Goal: Information Seeking & Learning: Find specific fact

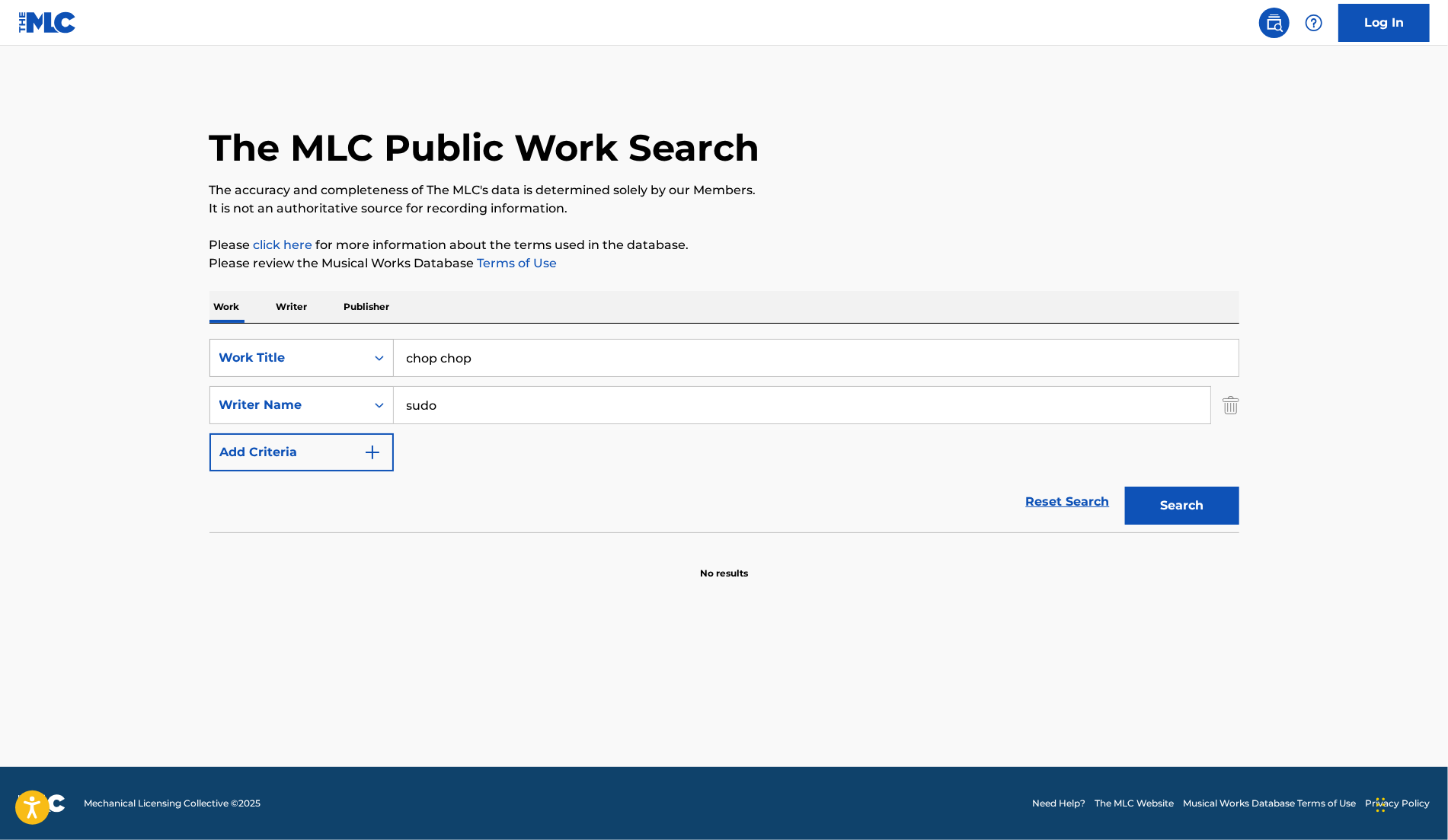
drag, startPoint x: 525, startPoint y: 370, endPoint x: 310, endPoint y: 362, distance: 215.1
click at [310, 362] on div "SearchWithCriteriafcba6ee8-1e90-4f0d-ae3f-d69fb6cee9f8 Work Title chop chop" at bounding box center [724, 358] width 1030 height 38
type input "hero"
drag, startPoint x: 437, startPoint y: 404, endPoint x: 367, endPoint y: 402, distance: 70.0
click at [367, 402] on div "SearchWithCriteria3f4295bd-b45e-40c9-bed5-965cfd759084 Writer Name [PERSON_NAME]" at bounding box center [724, 405] width 1030 height 38
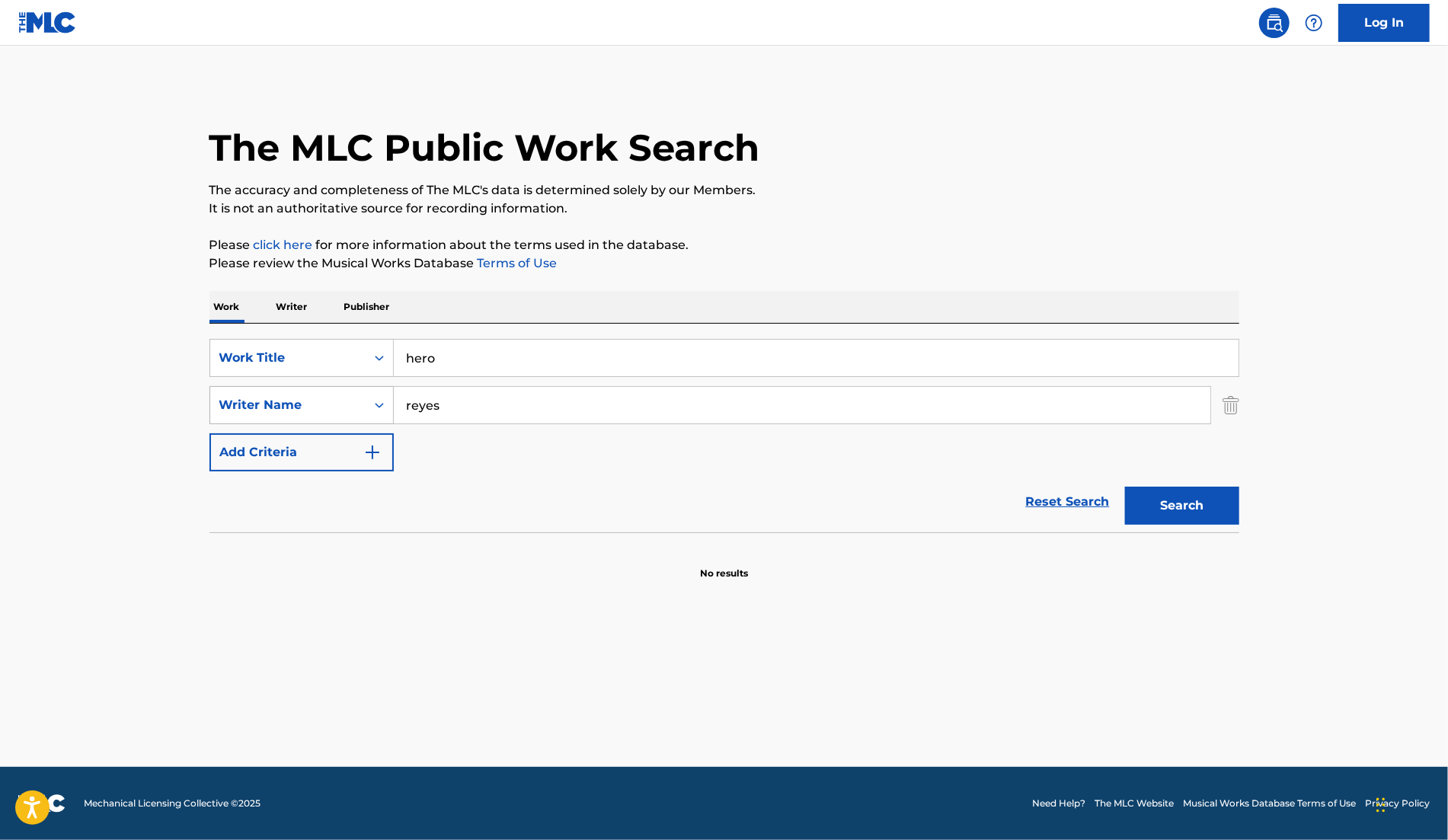
type input "reyes"
click at [1126, 487] on button "Search" at bounding box center [1183, 506] width 114 height 38
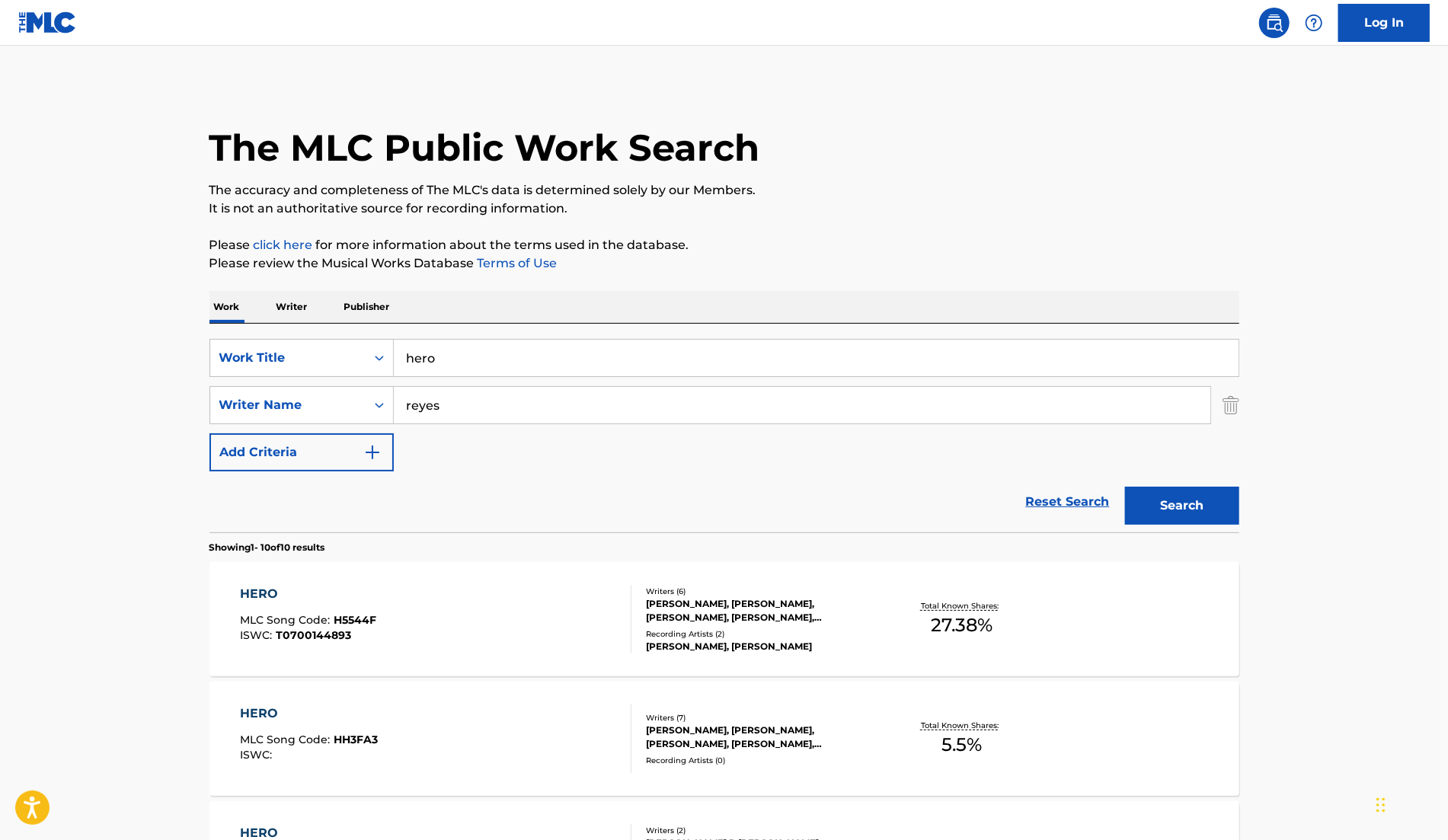
click at [743, 647] on div "[PERSON_NAME], [PERSON_NAME]" at bounding box center [761, 646] width 230 height 14
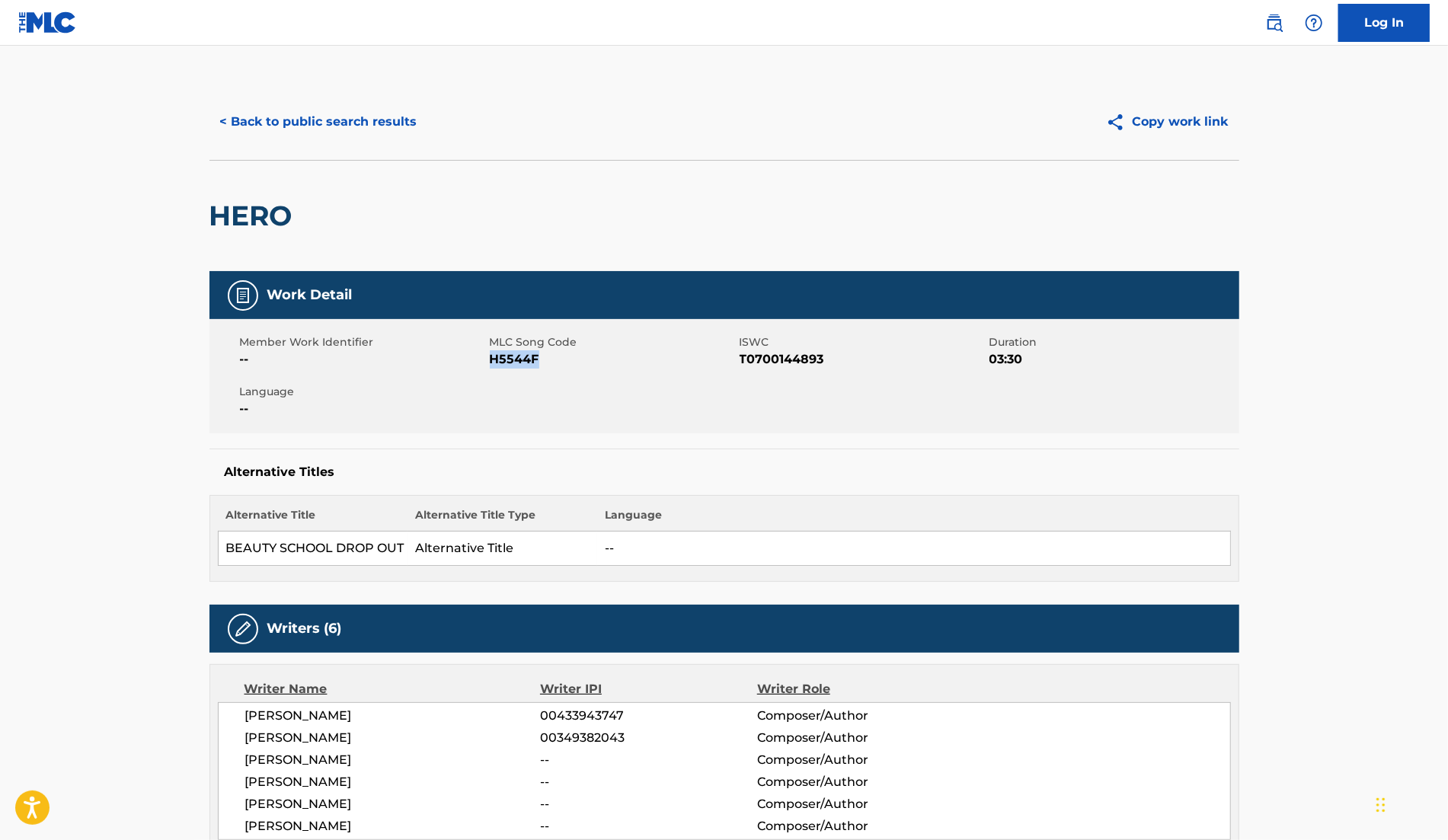
drag, startPoint x: 490, startPoint y: 360, endPoint x: 549, endPoint y: 360, distance: 59.0
click at [549, 360] on span "H5544F" at bounding box center [613, 359] width 246 height 18
copy span "H5544F"
click at [350, 113] on button "< Back to public search results" at bounding box center [318, 122] width 219 height 38
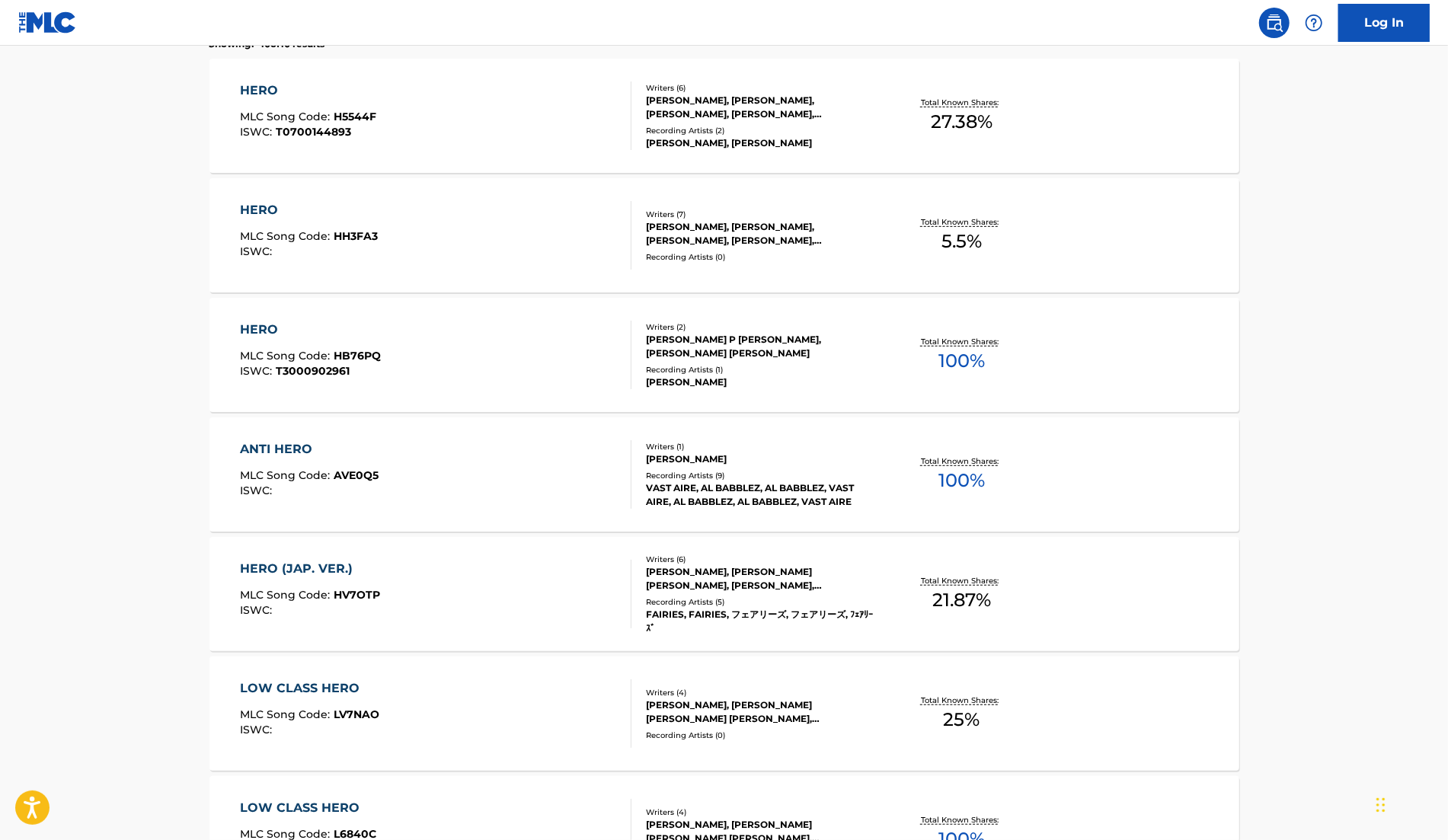
scroll to position [489, 0]
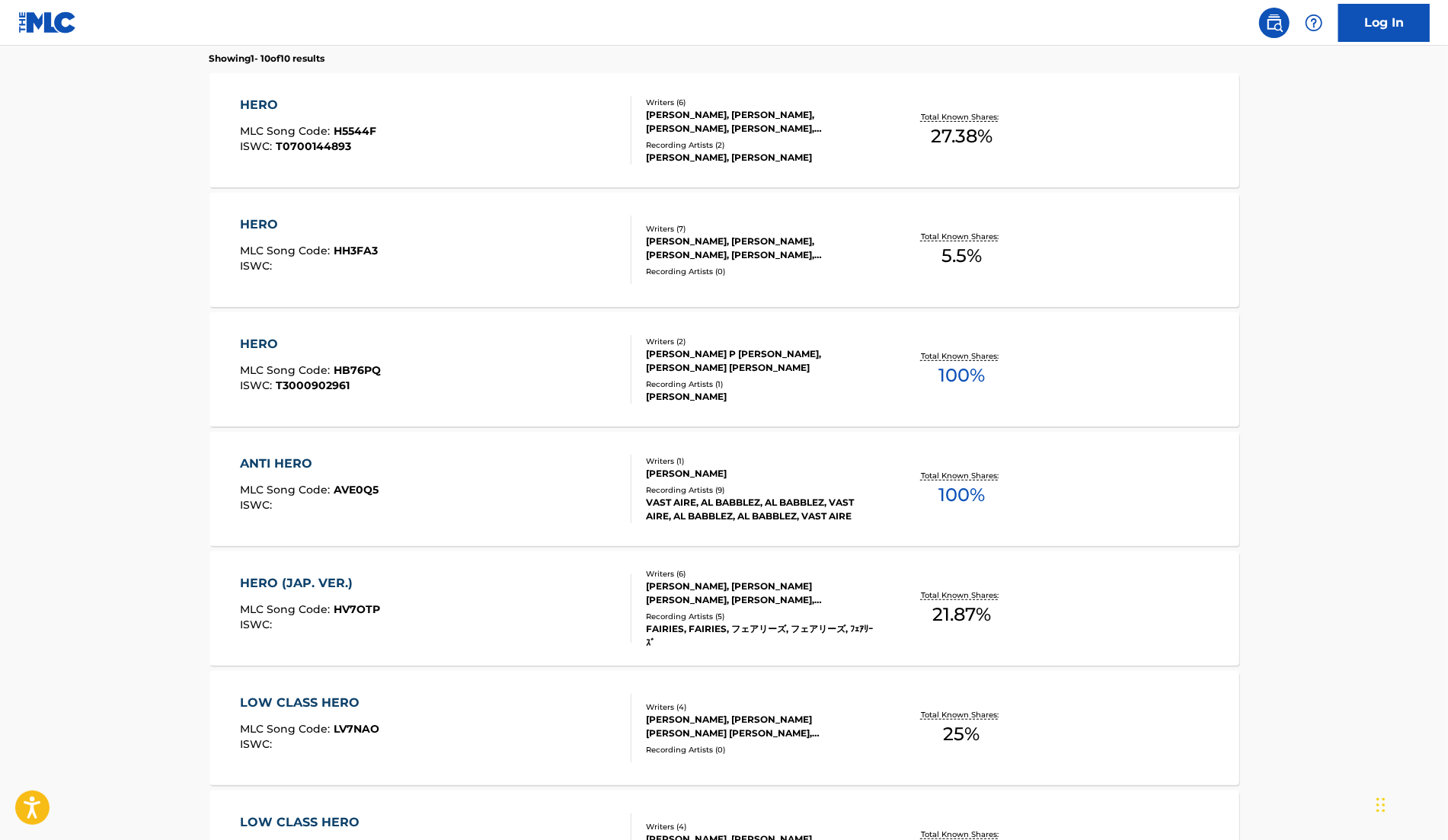
click at [783, 227] on div "Writers ( 7 )" at bounding box center [761, 228] width 230 height 11
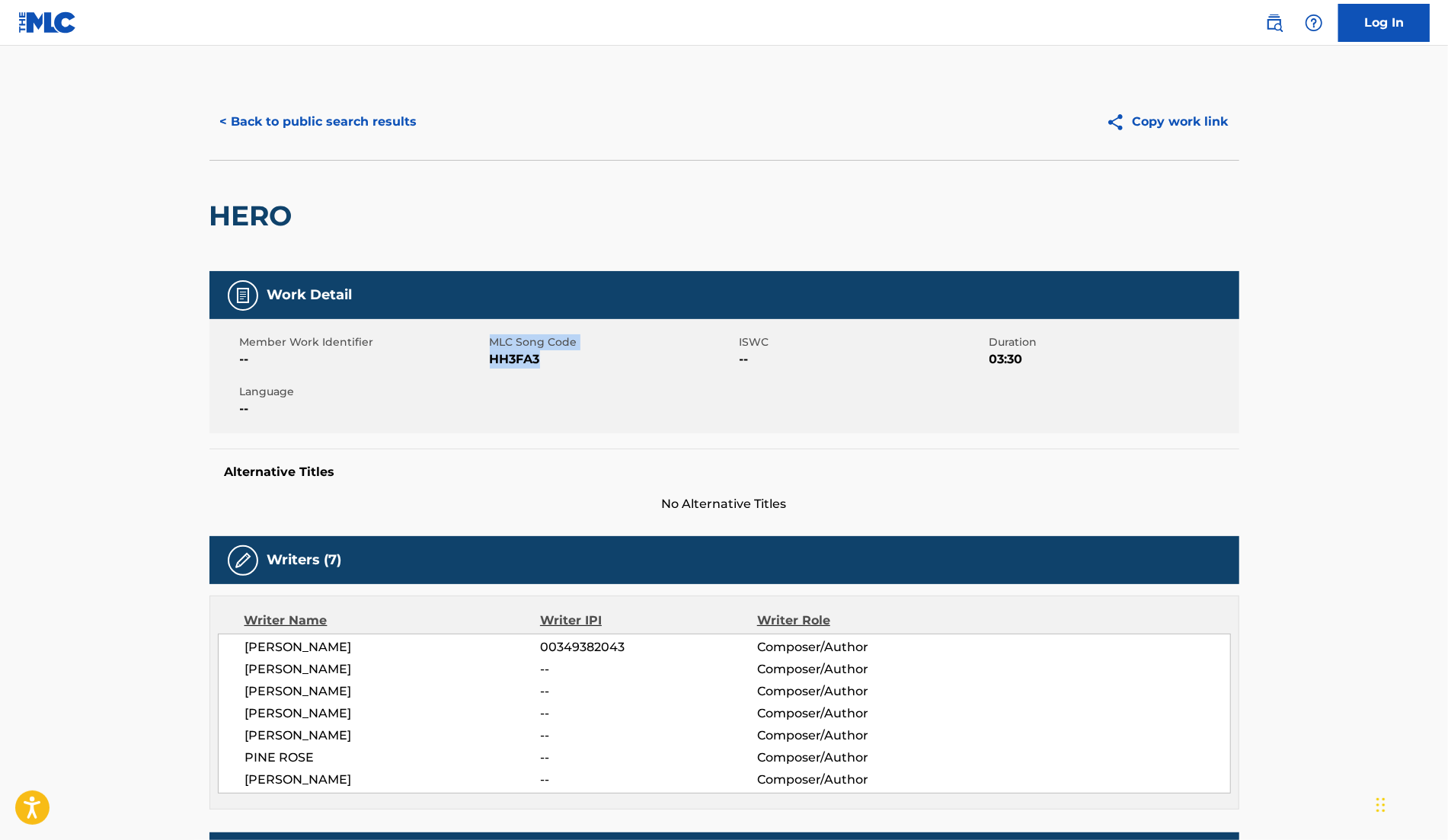
drag, startPoint x: 488, startPoint y: 357, endPoint x: 545, endPoint y: 357, distance: 57.0
click at [545, 357] on div "Member Work Identifier -- MLC Song Code HH3FA3 ISWC -- Duration 03:30 Language …" at bounding box center [724, 376] width 1030 height 114
click at [545, 357] on span "HH3FA3" at bounding box center [613, 359] width 246 height 18
drag, startPoint x: 491, startPoint y: 358, endPoint x: 557, endPoint y: 358, distance: 66.0
click at [557, 358] on span "HH3FA3" at bounding box center [613, 359] width 246 height 18
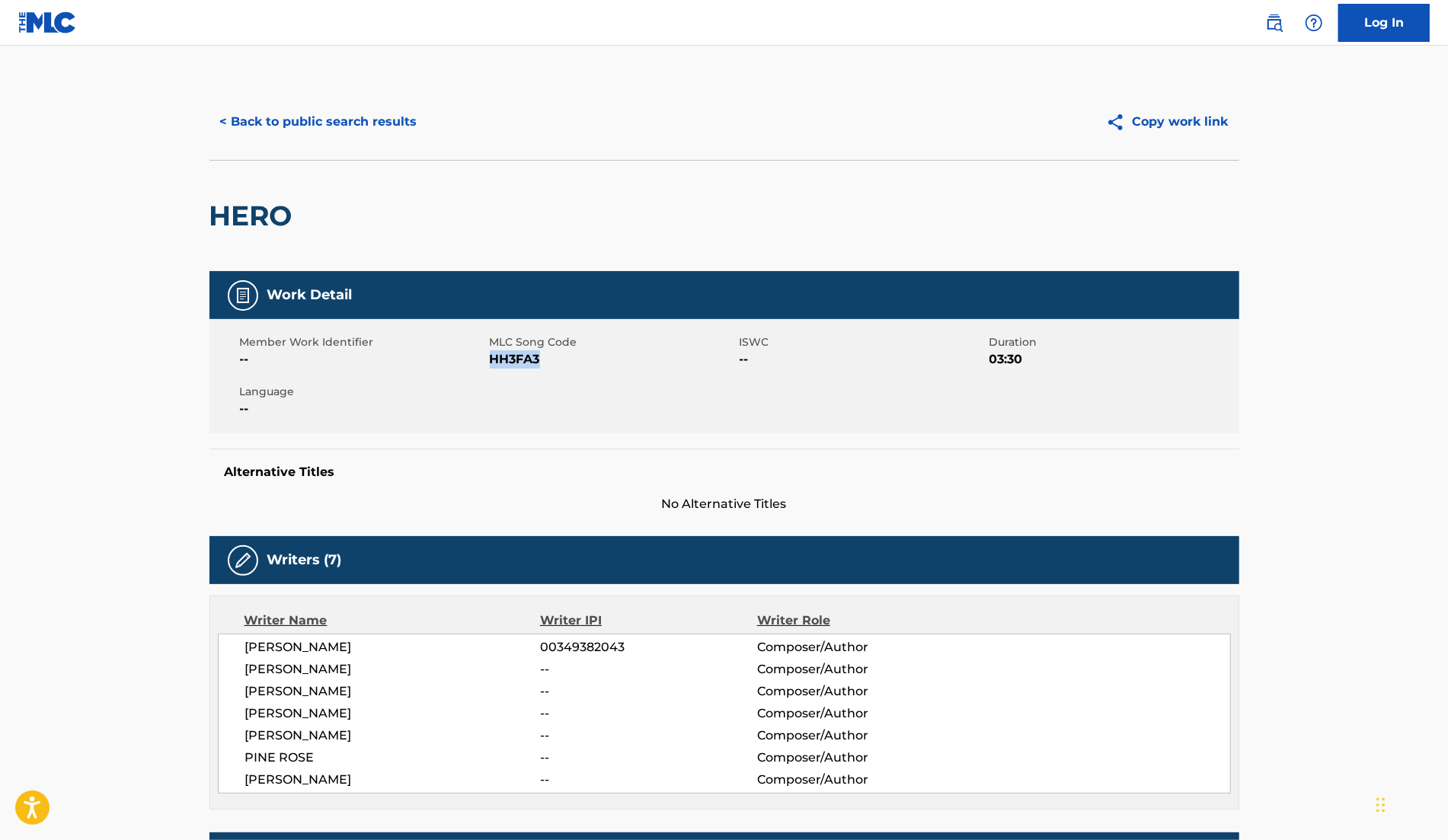
copy span "HH3FA3"
click at [373, 120] on button "< Back to public search results" at bounding box center [318, 122] width 219 height 38
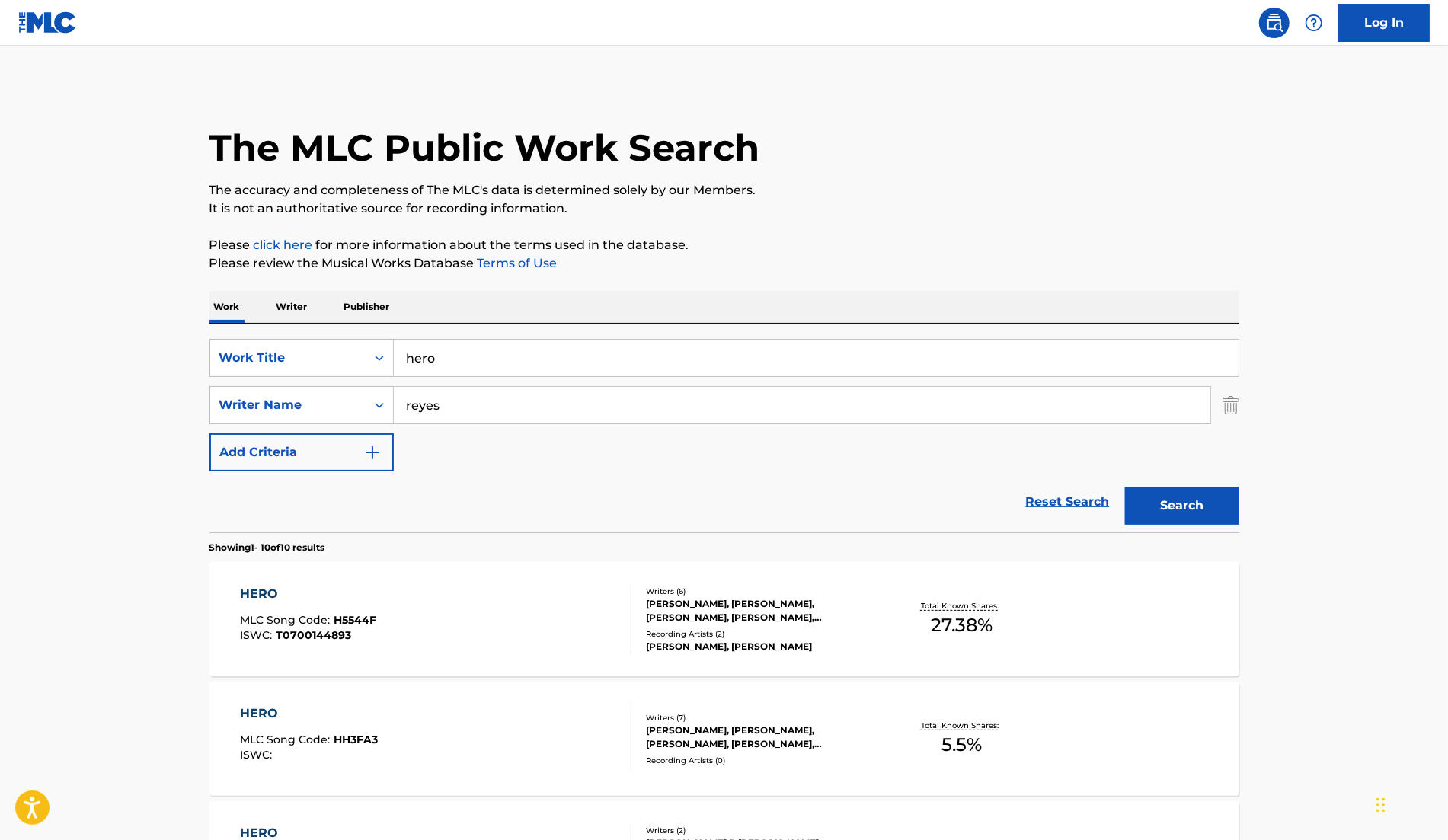
drag, startPoint x: 479, startPoint y: 361, endPoint x: 339, endPoint y: 310, distance: 149.0
type input "private party"
drag, startPoint x: 484, startPoint y: 415, endPoint x: 399, endPoint y: 414, distance: 85.0
click at [399, 414] on input "reyes" at bounding box center [802, 405] width 817 height 36
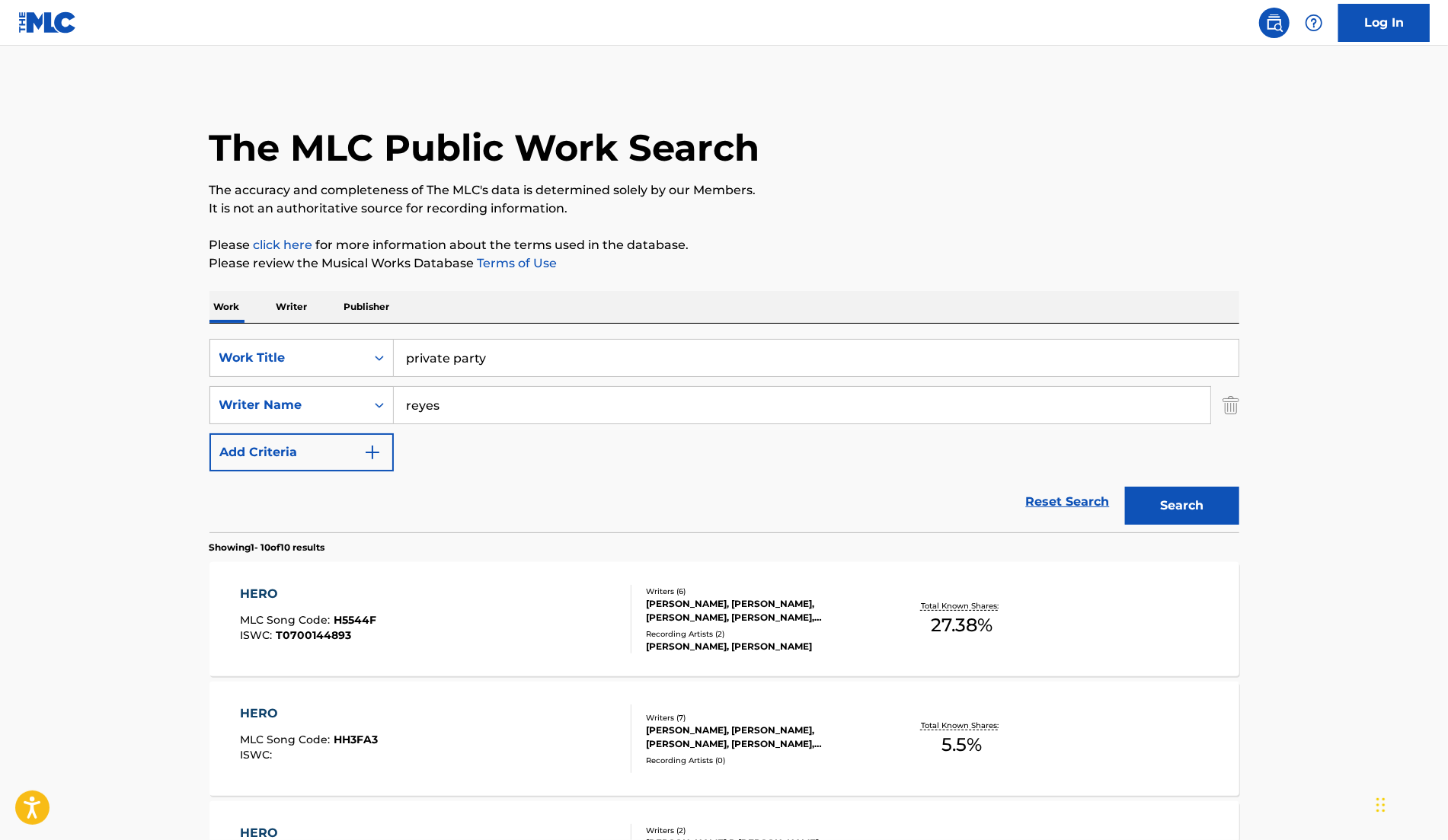
drag, startPoint x: 466, startPoint y: 401, endPoint x: 414, endPoint y: 397, distance: 52.2
click at [414, 397] on input "reyes" at bounding box center [802, 405] width 817 height 36
type input "behr"
click at [1126, 487] on button "Search" at bounding box center [1183, 506] width 114 height 38
click at [795, 613] on div "[PERSON_NAME] [PERSON_NAME] [PERSON_NAME], [PERSON_NAME]" at bounding box center [761, 611] width 230 height 28
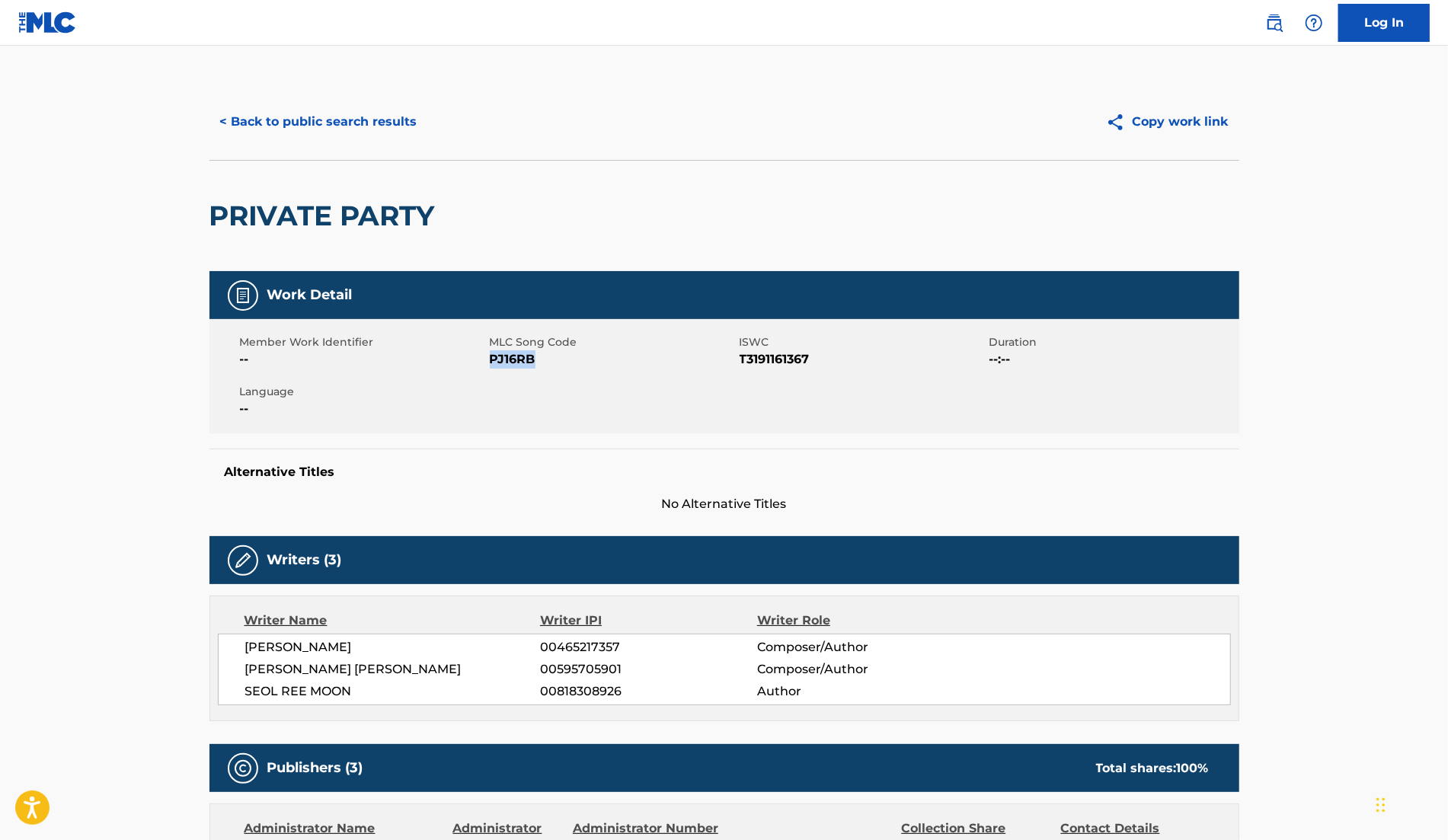
drag, startPoint x: 489, startPoint y: 360, endPoint x: 534, endPoint y: 360, distance: 45.0
click at [534, 360] on span "PJ16RB" at bounding box center [613, 359] width 246 height 18
copy span "PJ16RB"
click at [344, 113] on button "< Back to public search results" at bounding box center [318, 122] width 219 height 38
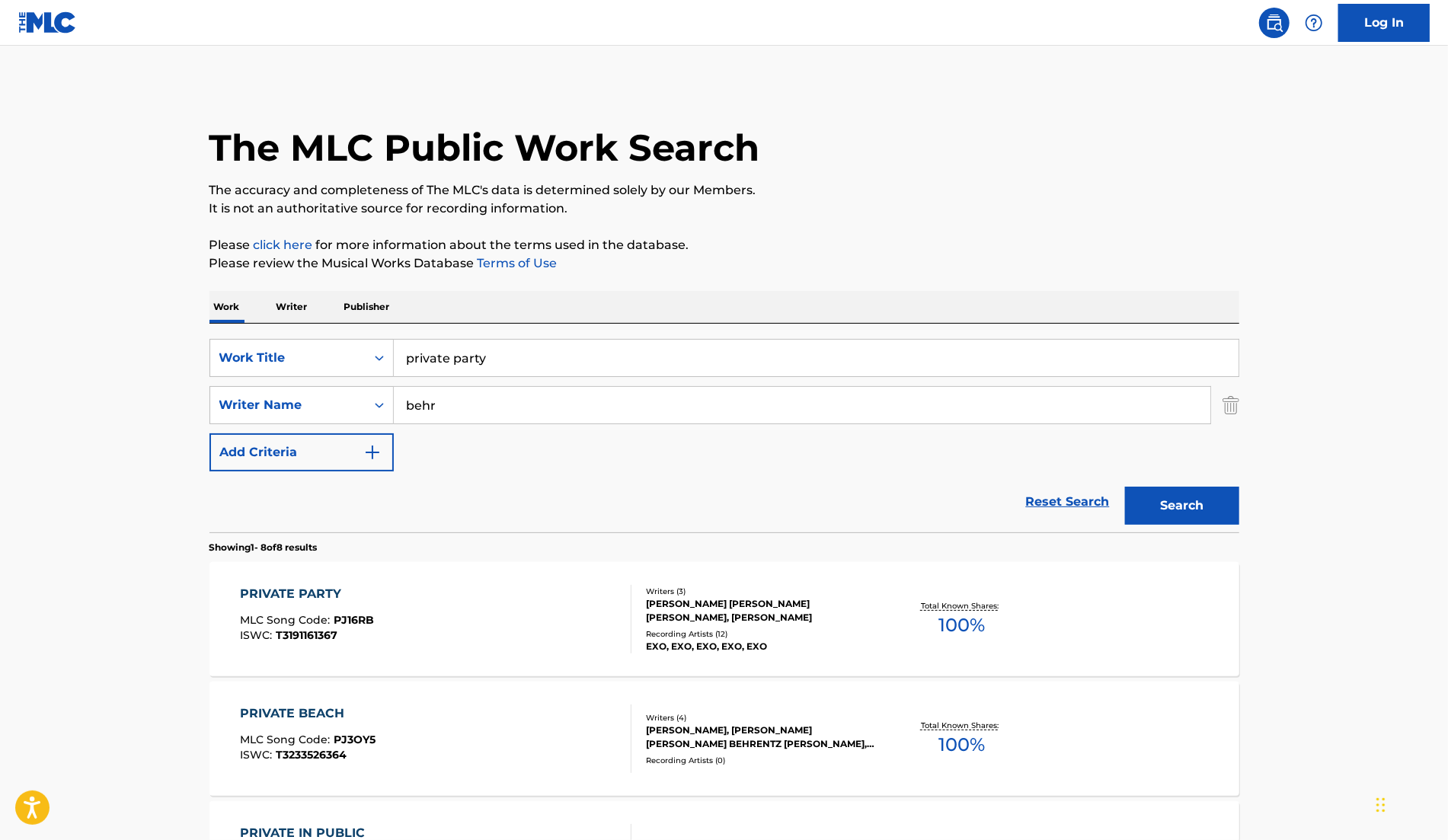
drag, startPoint x: 559, startPoint y: 362, endPoint x: 92, endPoint y: 328, distance: 468.2
click at [92, 328] on main "The MLC Public Work Search The accuracy and completeness of The MLC's data is d…" at bounding box center [724, 819] width 1448 height 1547
type input "cream soda"
drag, startPoint x: 522, startPoint y: 405, endPoint x: 175, endPoint y: 405, distance: 347.0
click at [175, 405] on main "The MLC Public Work Search The accuracy and completeness of The MLC's data is d…" at bounding box center [724, 819] width 1448 height 1547
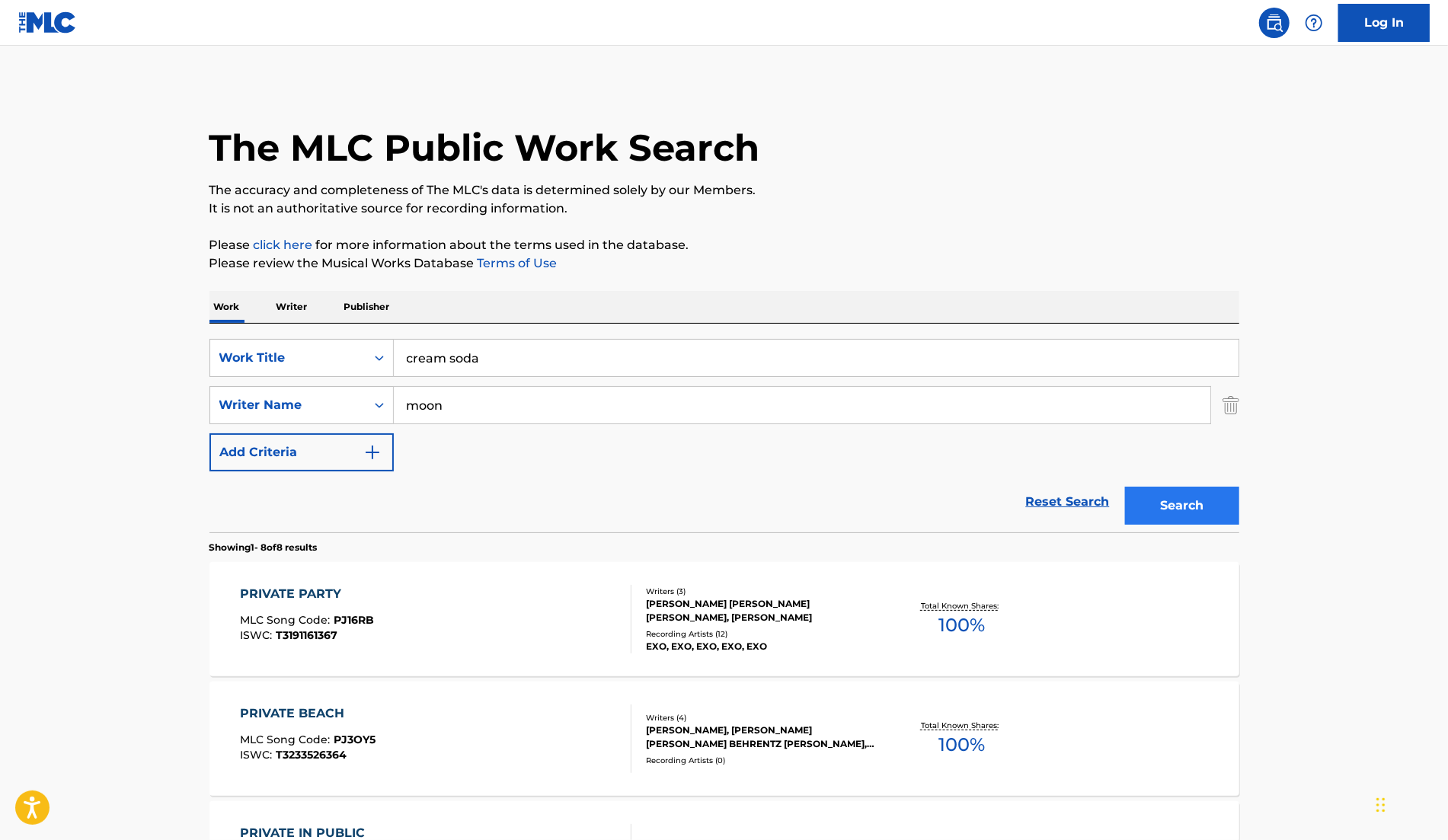
type input "moon"
click at [1181, 506] on button "Search" at bounding box center [1183, 506] width 114 height 38
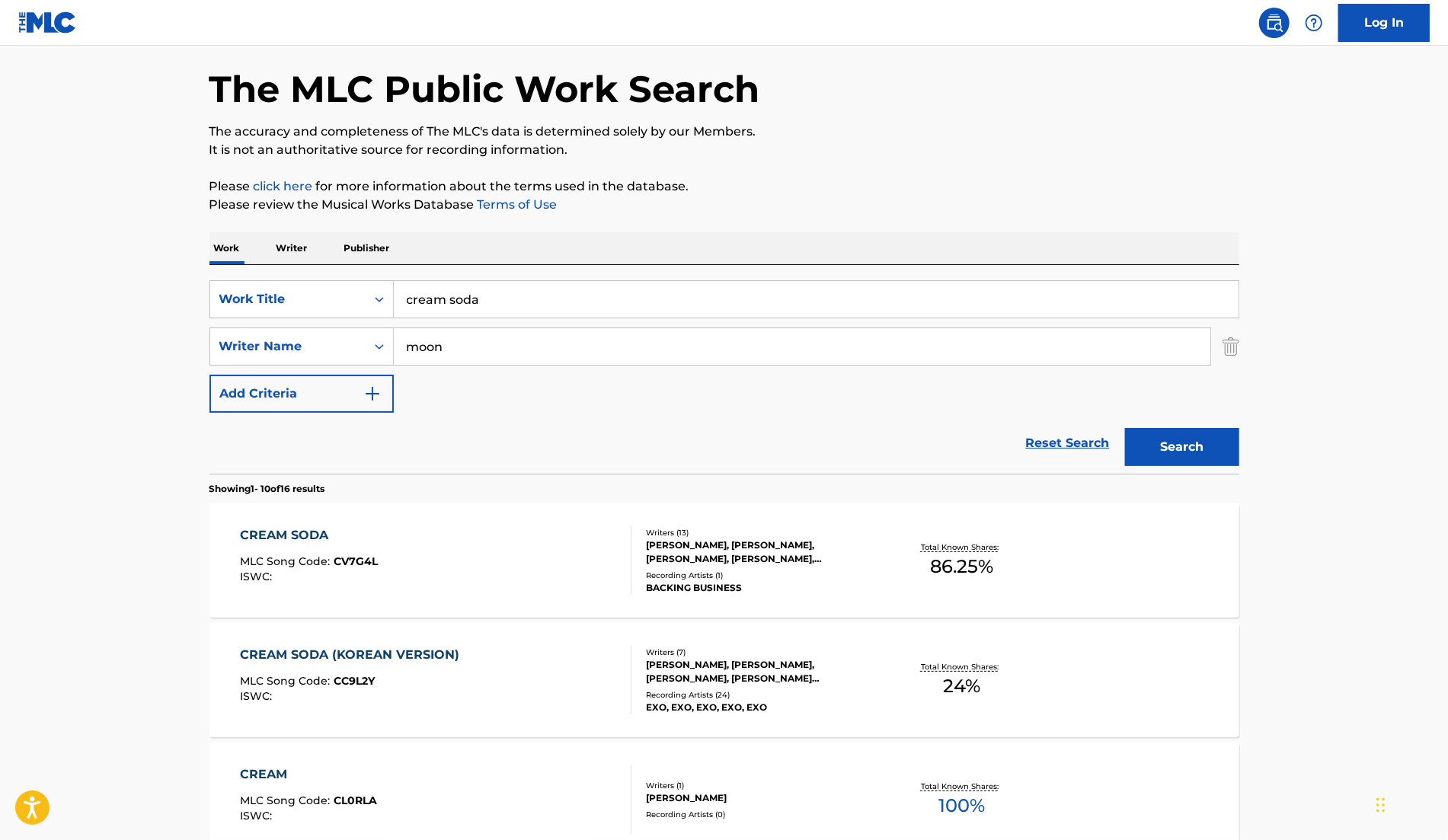
scroll to position [184, 0]
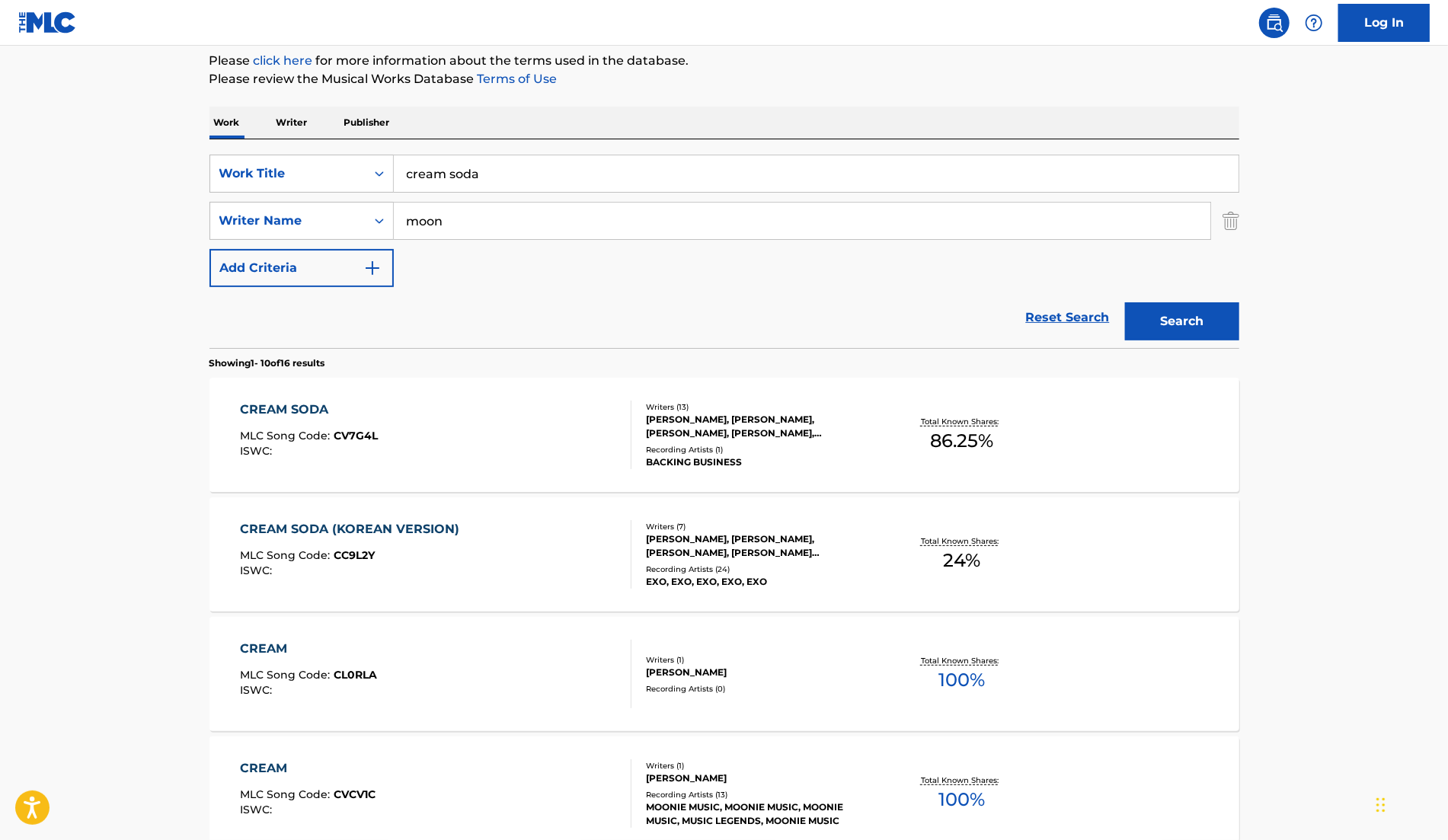
click at [747, 431] on div "[PERSON_NAME], [PERSON_NAME], [PERSON_NAME], [PERSON_NAME], [PERSON_NAME], [PER…" at bounding box center [761, 427] width 230 height 28
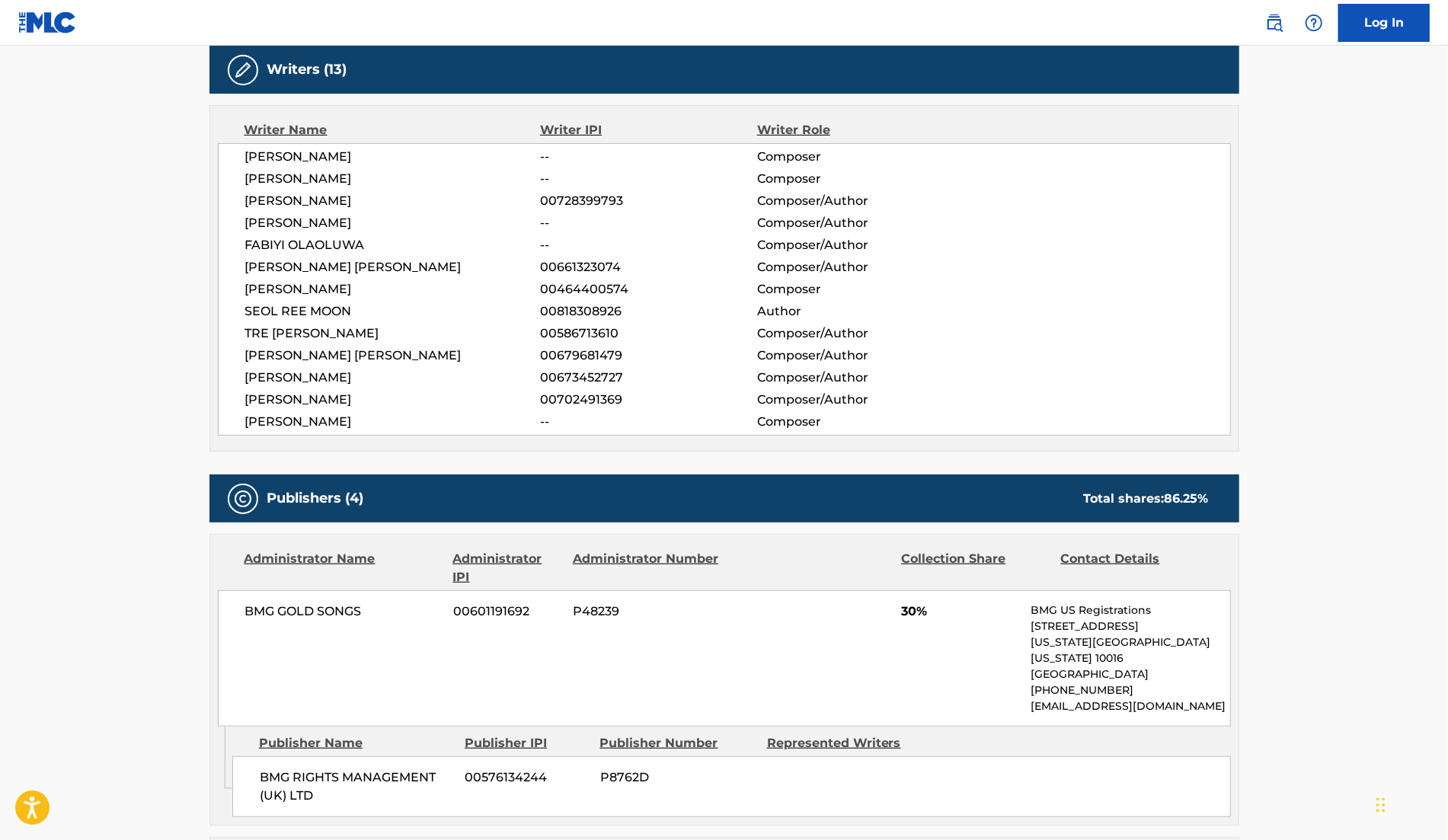
scroll to position [477, 0]
